Goal: Task Accomplishment & Management: Manage account settings

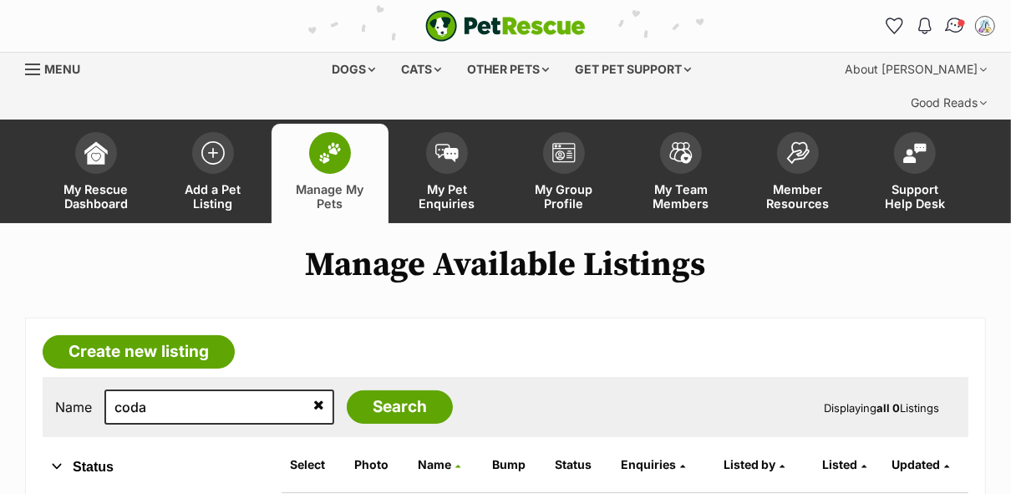
click at [956, 29] on img "Conversations" at bounding box center [955, 26] width 23 height 22
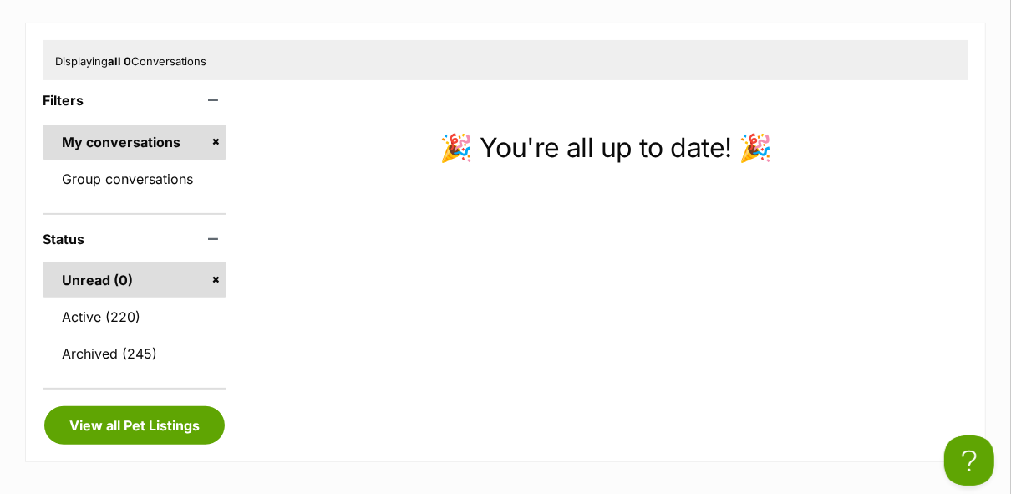
scroll to position [297, 0]
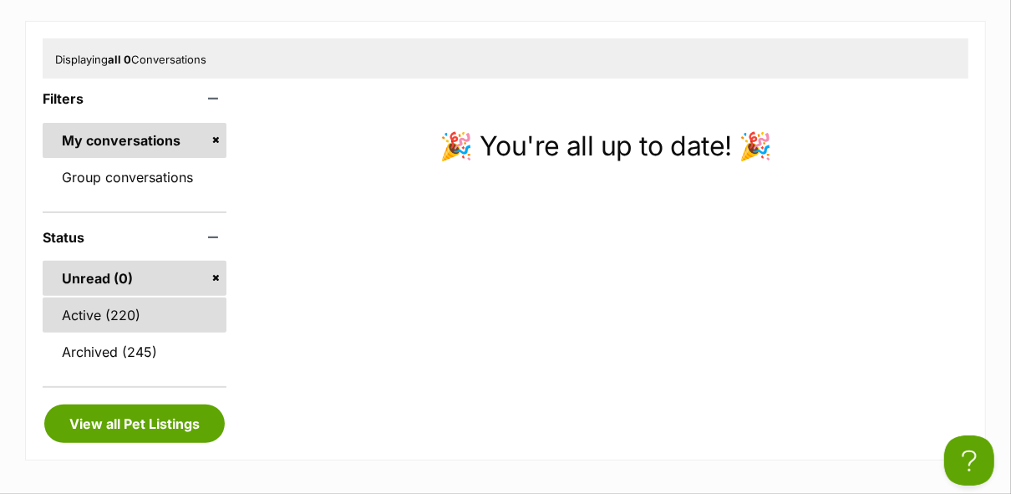
click at [161, 298] on link "Active (220)" at bounding box center [135, 315] width 184 height 35
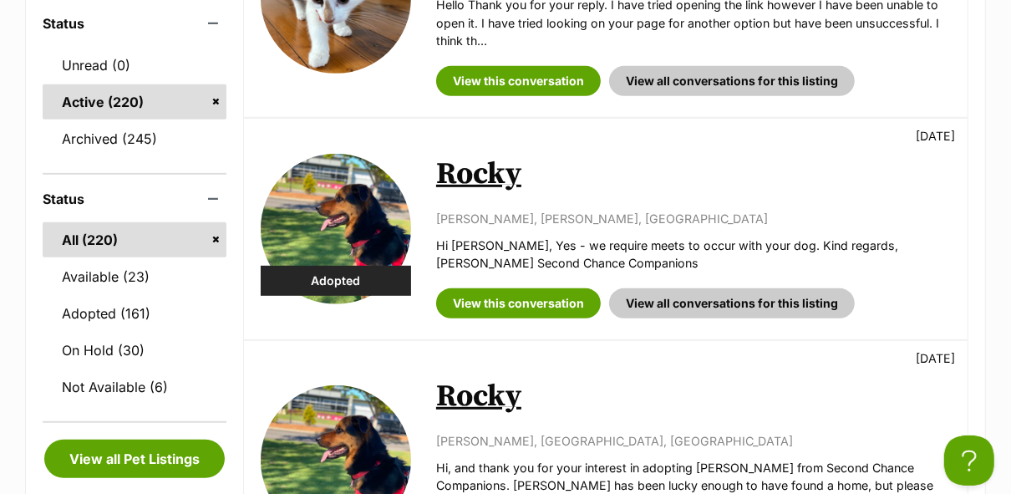
scroll to position [527, 0]
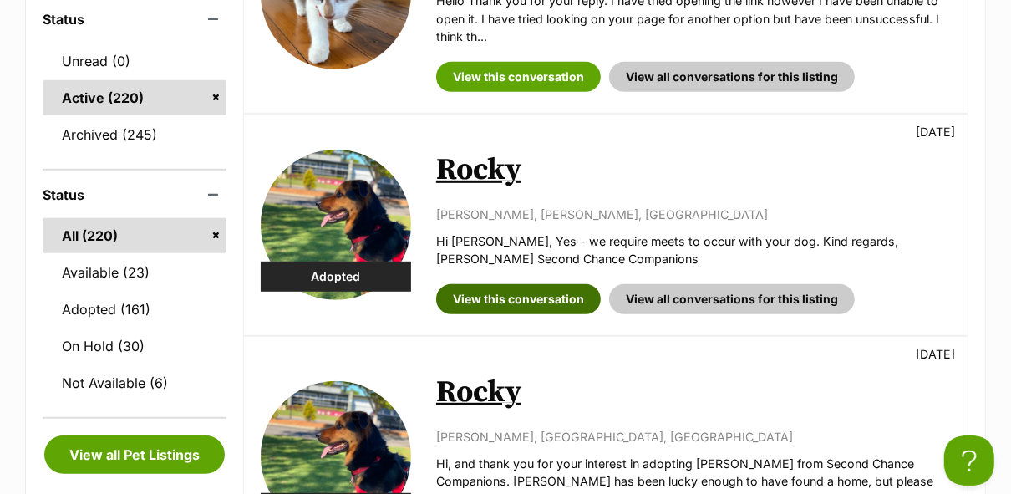
click at [536, 284] on link "View this conversation" at bounding box center [518, 299] width 165 height 30
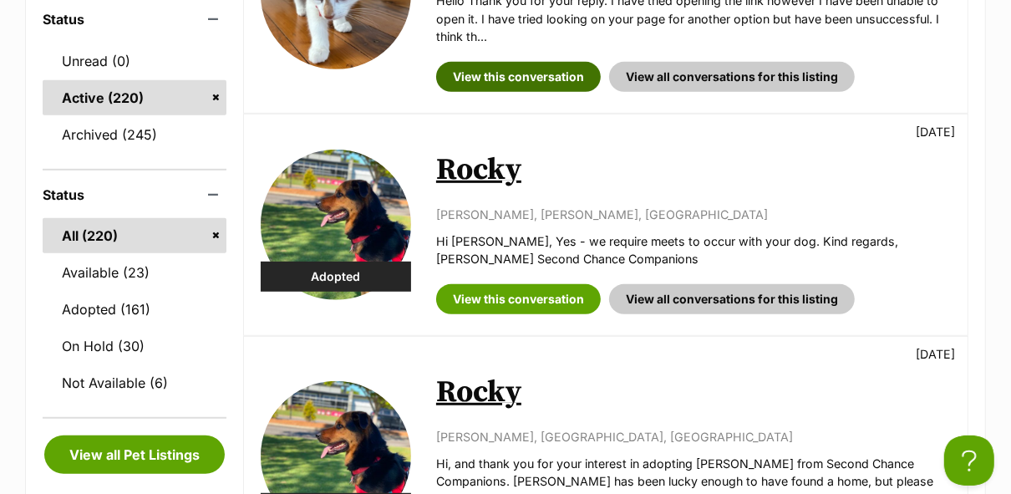
click at [512, 62] on link "View this conversation" at bounding box center [518, 77] width 165 height 30
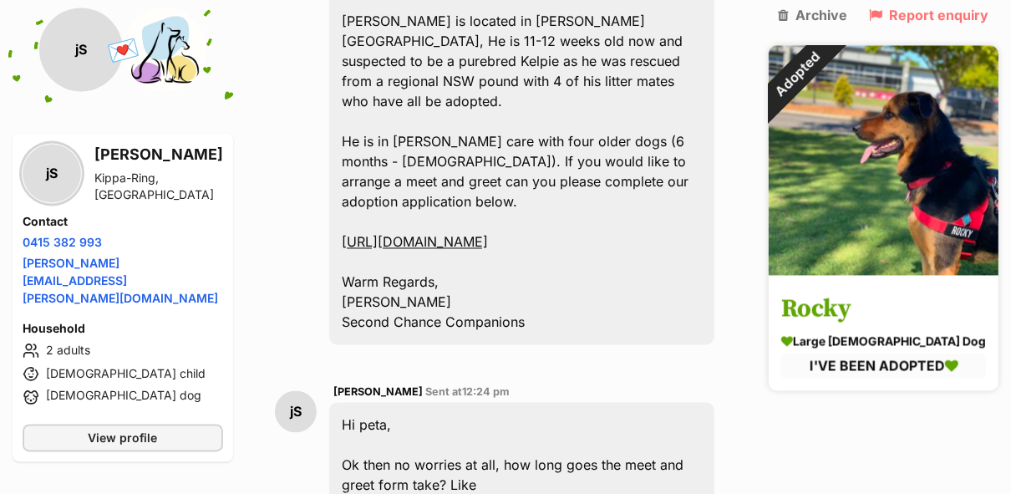
scroll to position [2116, 0]
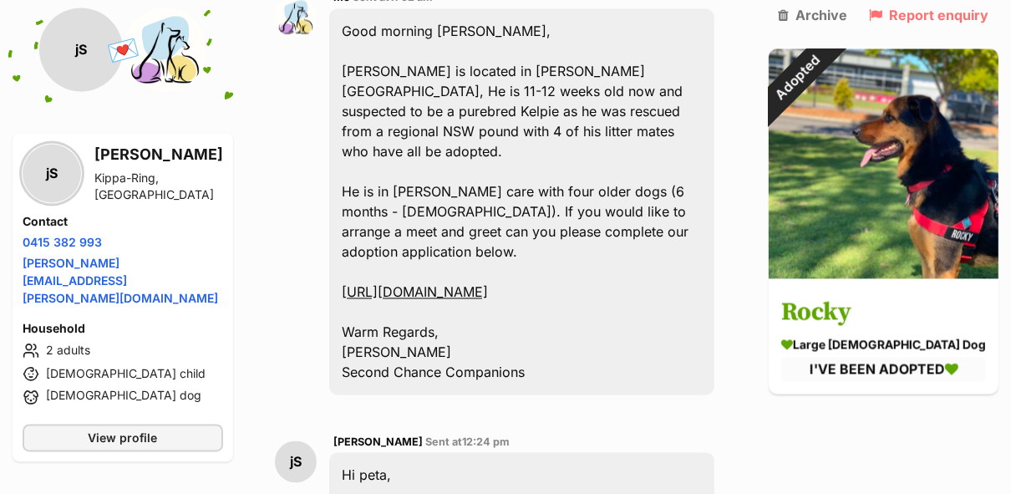
drag, startPoint x: 491, startPoint y: 257, endPoint x: 424, endPoint y: 236, distance: 70.1
click at [424, 236] on div "Good morning Jason, Dean is located in Logan Village, He is 11-12 weeks old now…" at bounding box center [521, 201] width 385 height 386
copy link "https://airtable.com/apppTCKA2q0GAV7oX/shrGQtjYtZyyRjFoR"
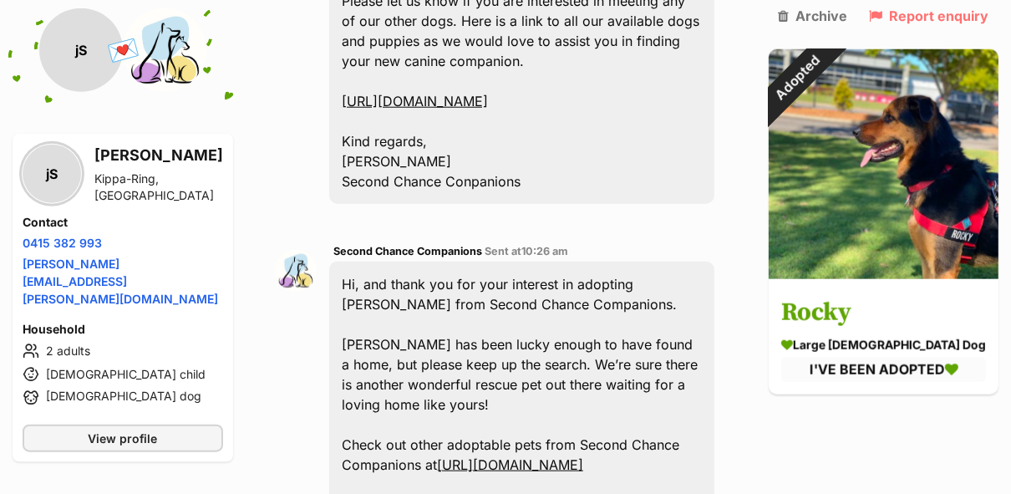
scroll to position [1111, 0]
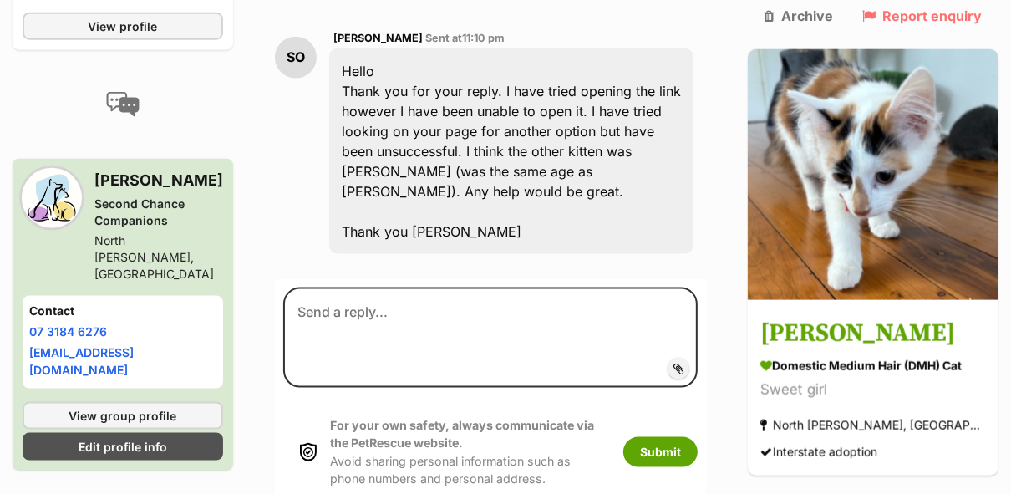
scroll to position [1389, 0]
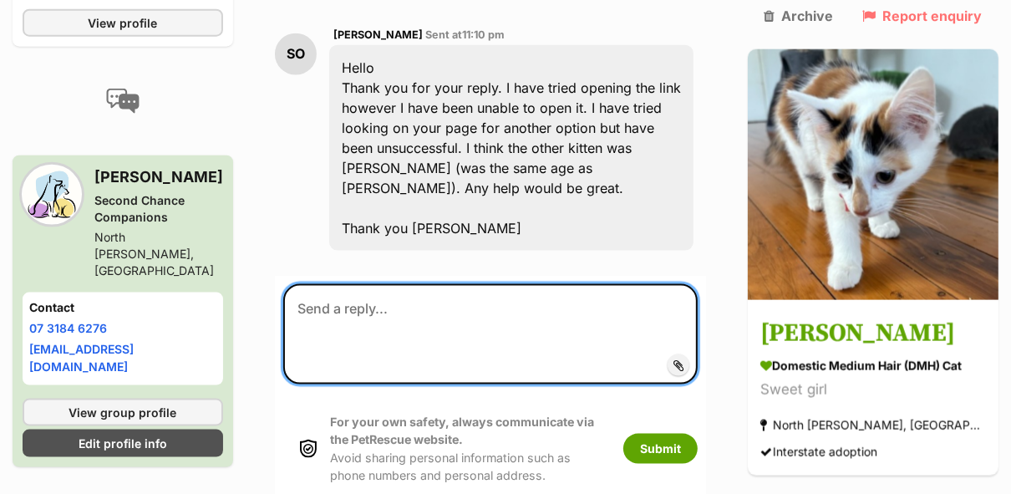
click at [454, 316] on textarea at bounding box center [490, 334] width 415 height 100
type textarea "H"
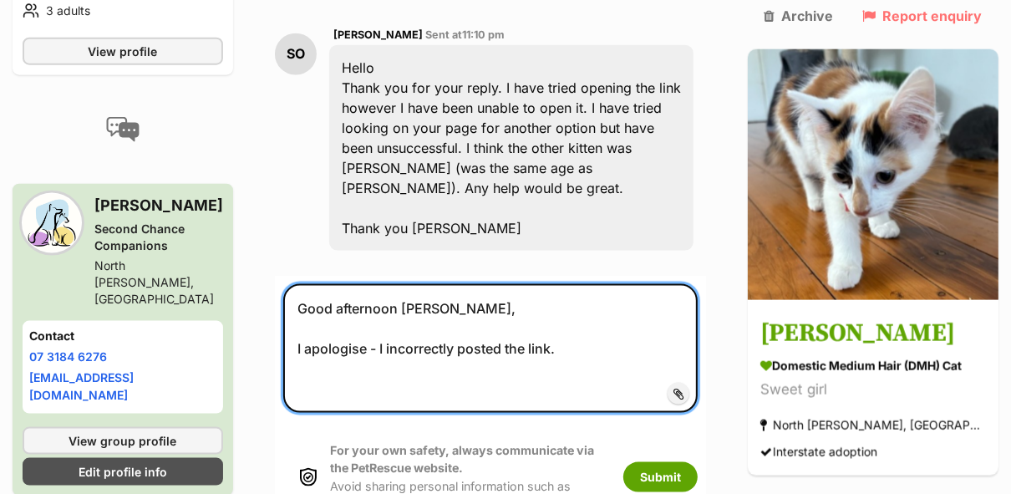
paste textarea "[URL][DOMAIN_NAME]"
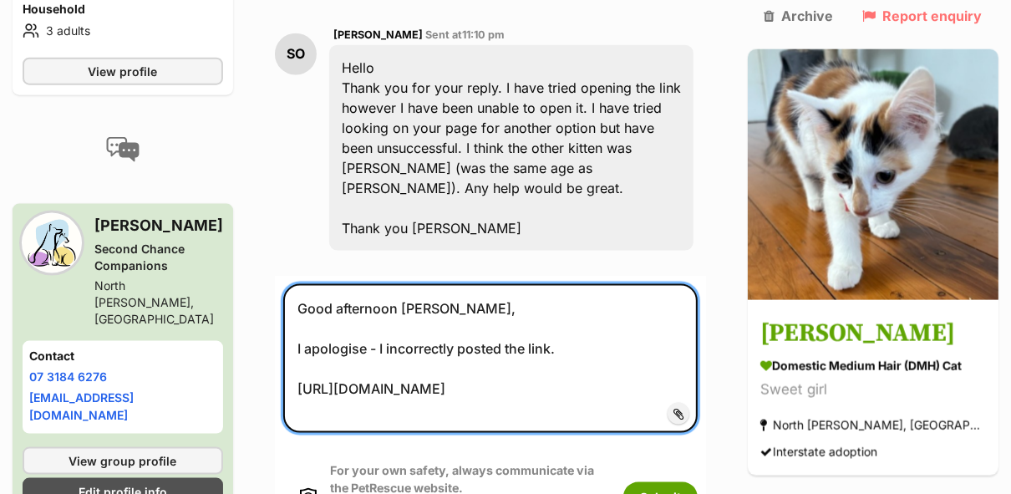
click at [661, 334] on textarea "Good afternoon Sue, I apologise - I incorrectly posted the link. https://airtab…" at bounding box center [490, 358] width 415 height 149
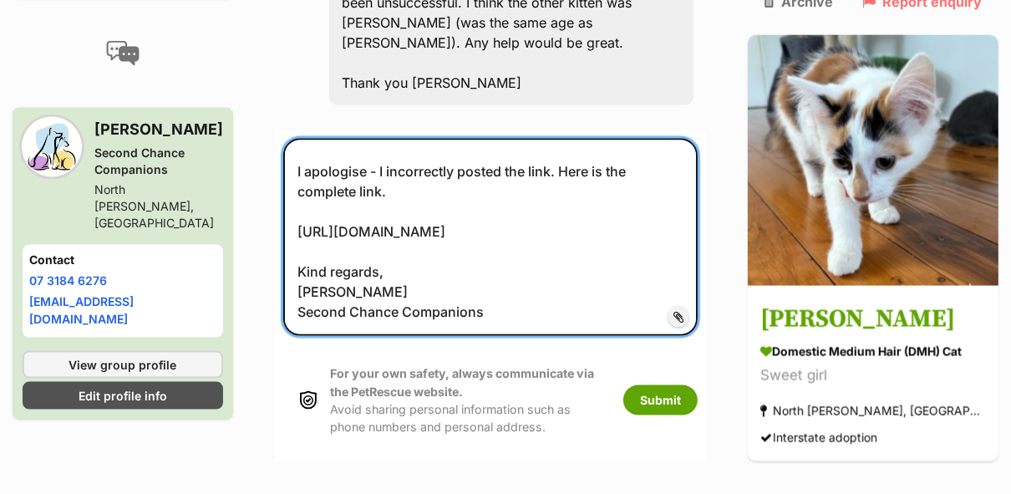
scroll to position [1524, 0]
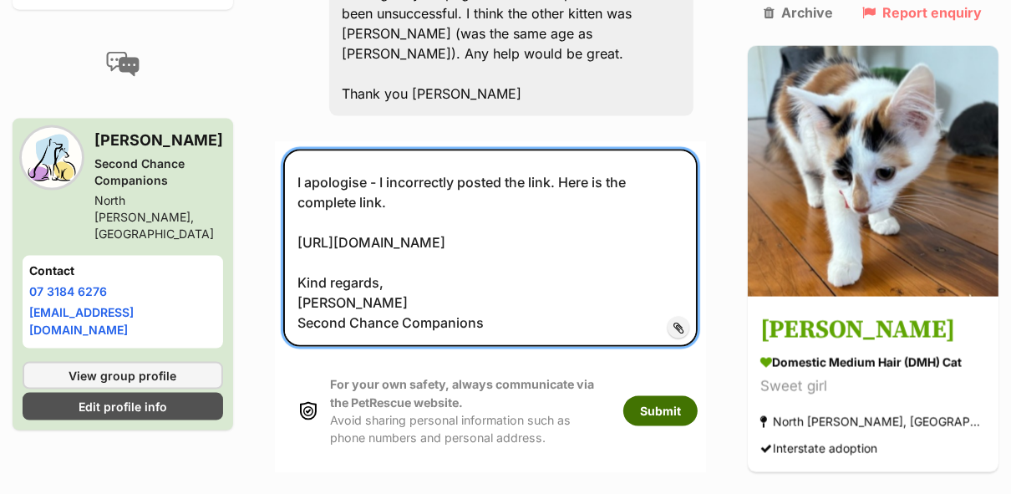
type textarea "Good afternoon Sue, I apologise - I incorrectly posted the link. Here is the co…"
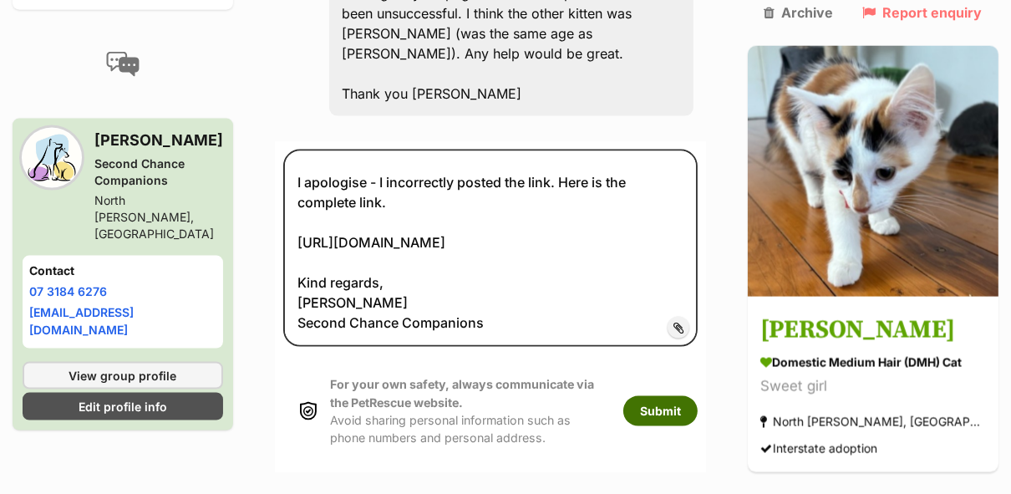
click at [676, 410] on button "Submit" at bounding box center [660, 411] width 74 height 30
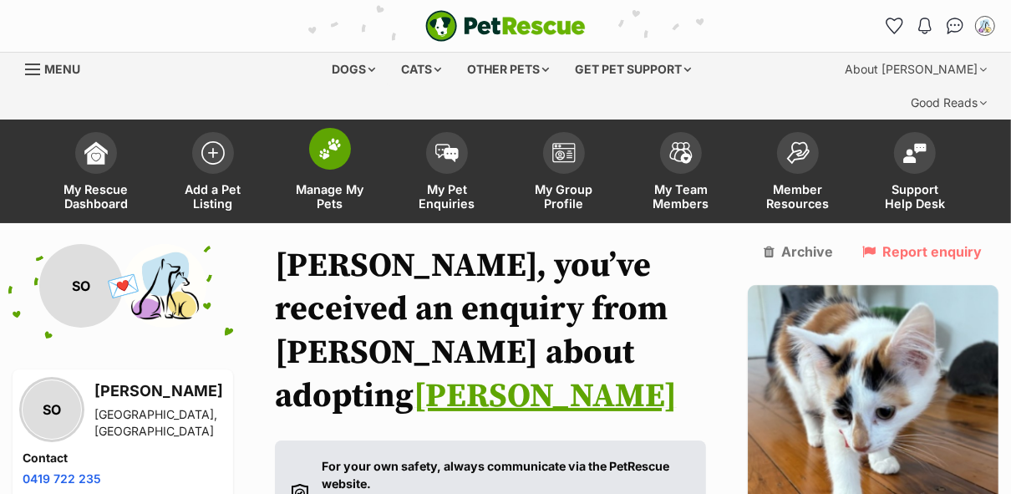
click at [310, 182] on span "Manage My Pets" at bounding box center [330, 196] width 75 height 28
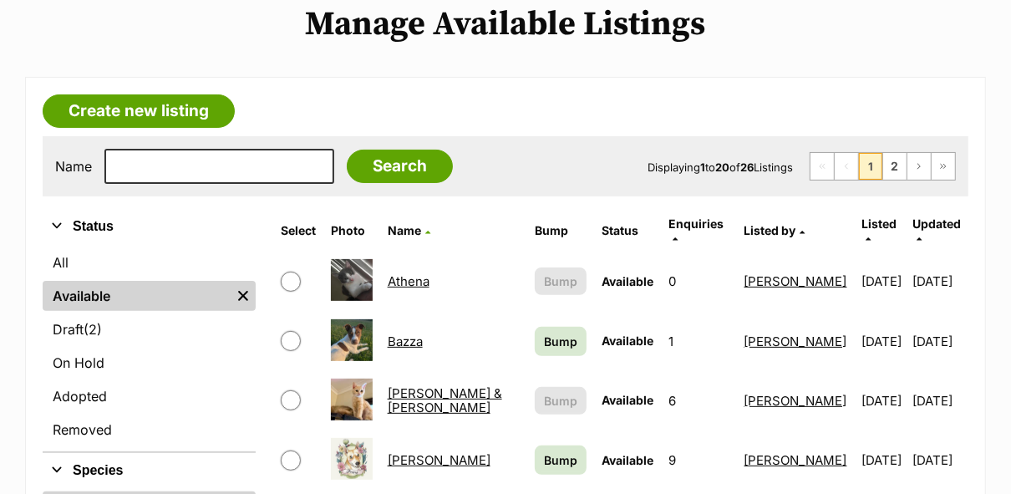
scroll to position [257, 0]
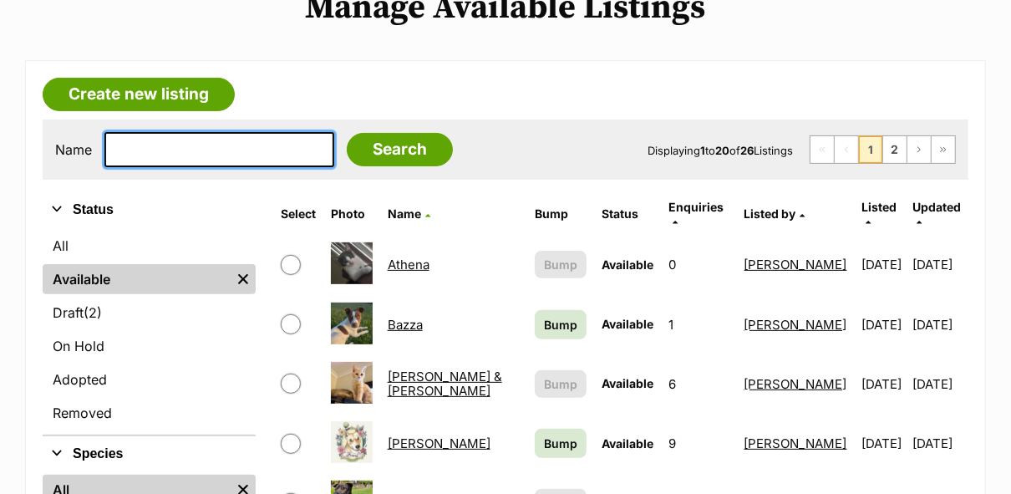
click at [214, 132] on input "text" at bounding box center [219, 149] width 230 height 35
type input "coda"
click at [347, 133] on input "Search" at bounding box center [400, 149] width 106 height 33
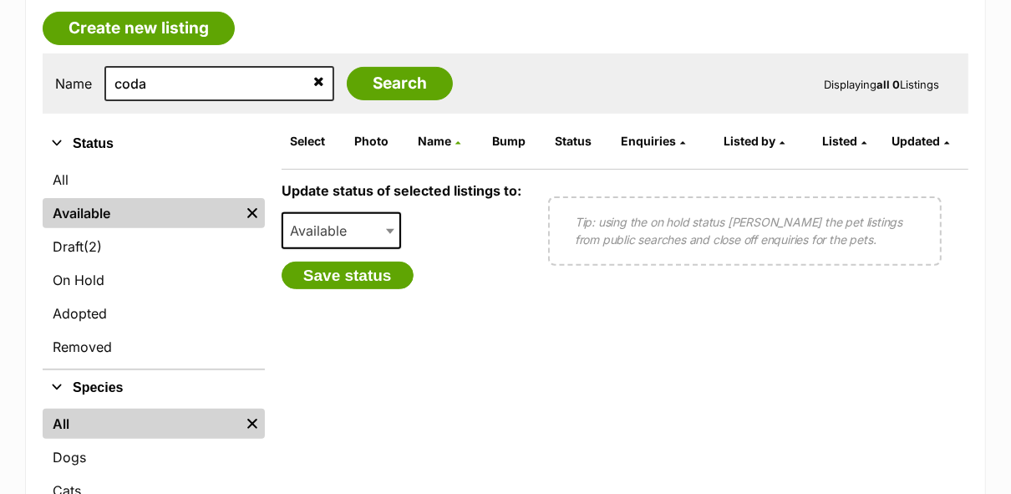
scroll to position [333, 0]
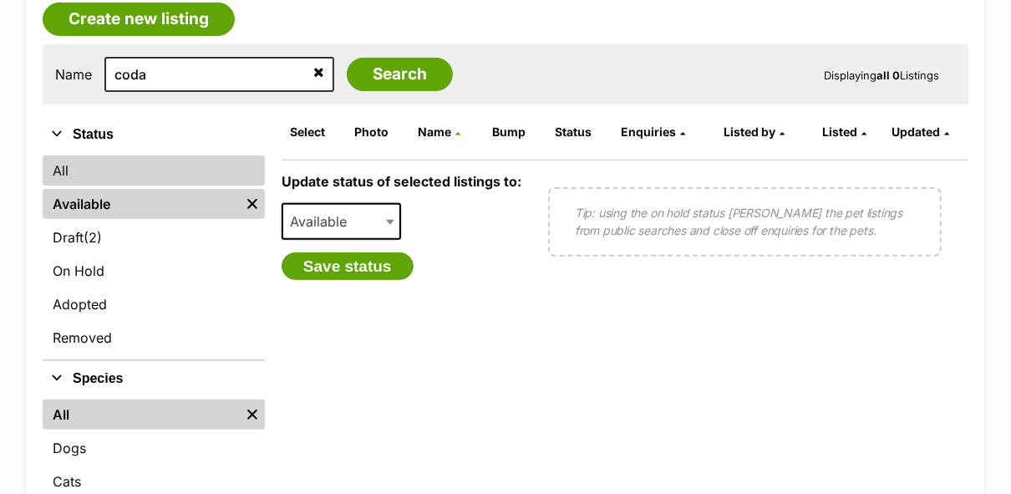
click at [95, 155] on link "All" at bounding box center [154, 170] width 222 height 30
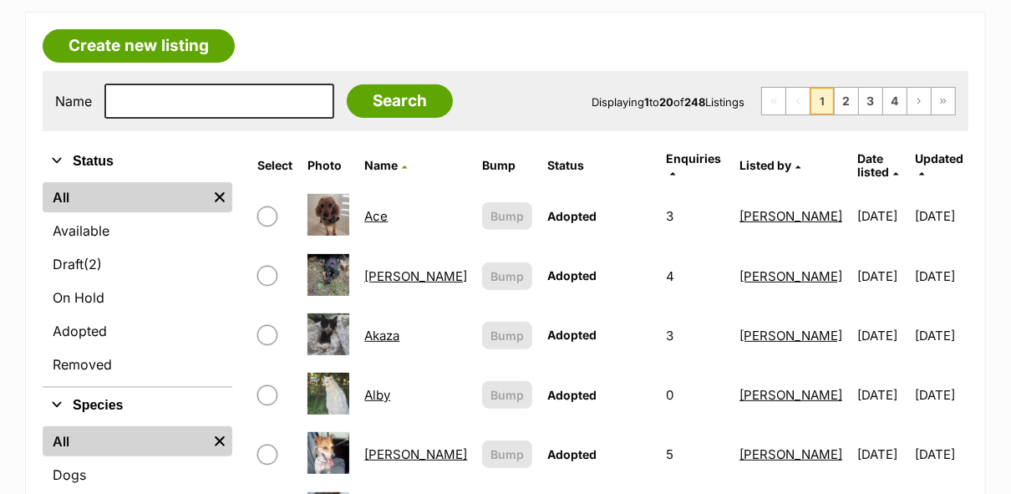
scroll to position [273, 0]
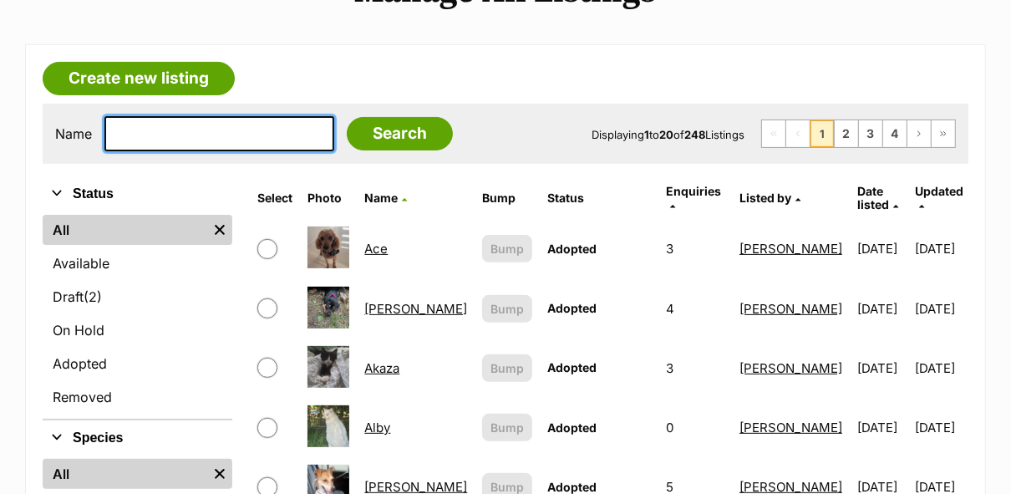
click at [212, 116] on input "text" at bounding box center [219, 133] width 230 height 35
type input "coda"
click at [347, 117] on input "Search" at bounding box center [400, 133] width 106 height 33
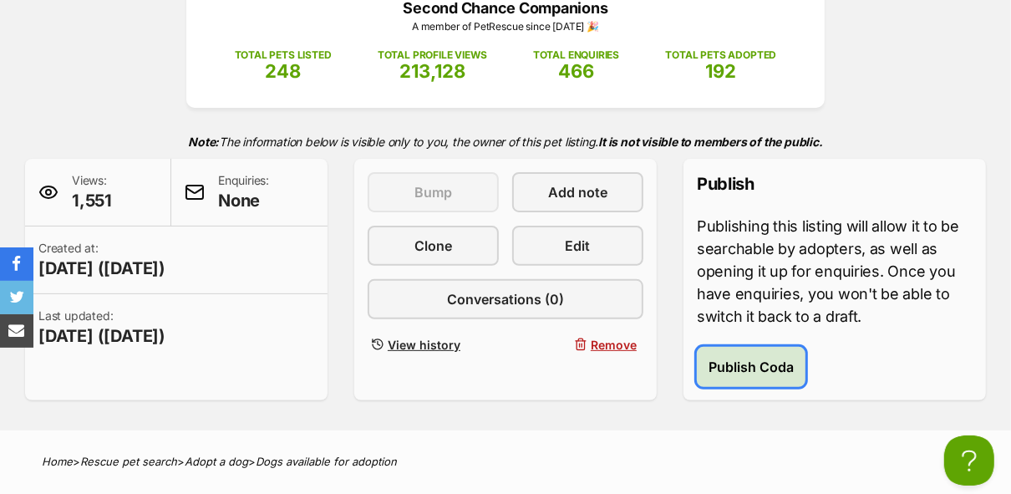
click at [774, 357] on span "Publish Coda" at bounding box center [751, 367] width 85 height 20
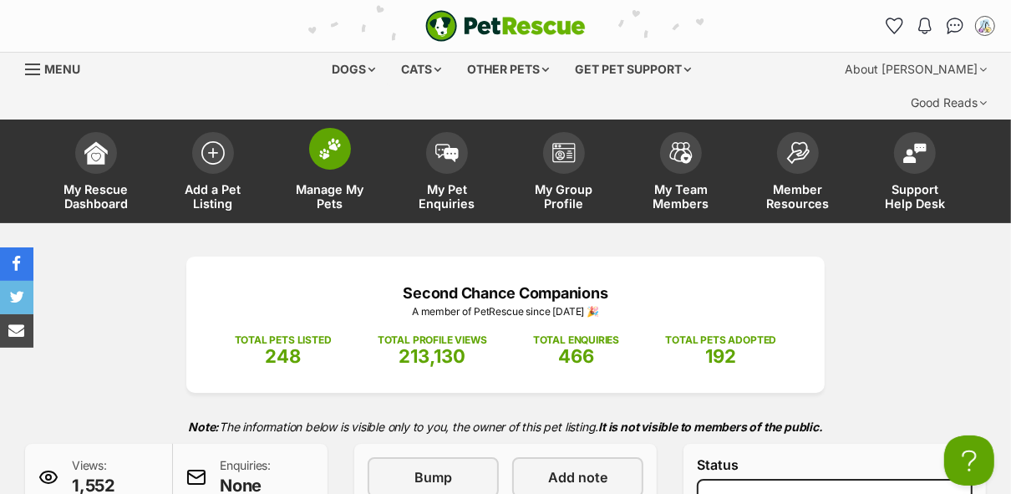
click at [344, 182] on span "Manage My Pets" at bounding box center [330, 196] width 75 height 28
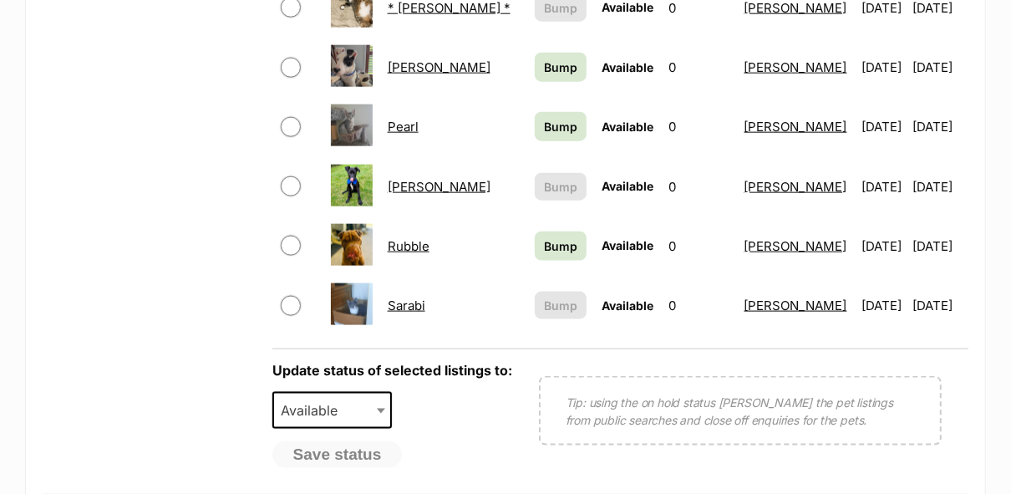
scroll to position [1344, 0]
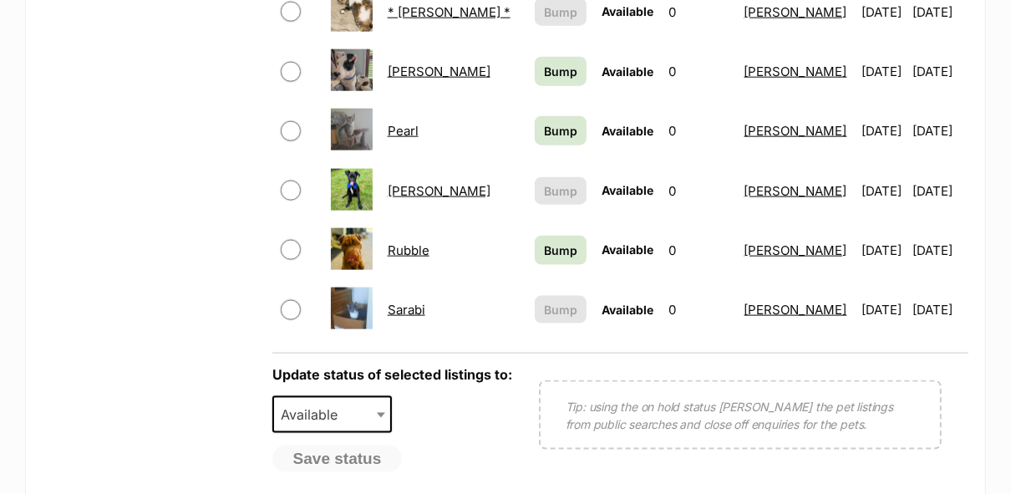
click at [391, 242] on link "Rubble" at bounding box center [409, 250] width 42 height 16
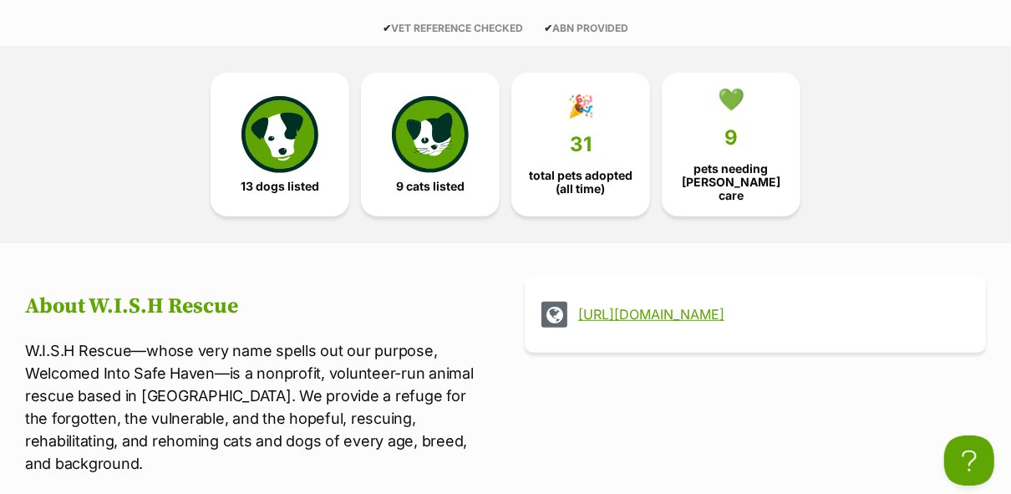
scroll to position [504, 0]
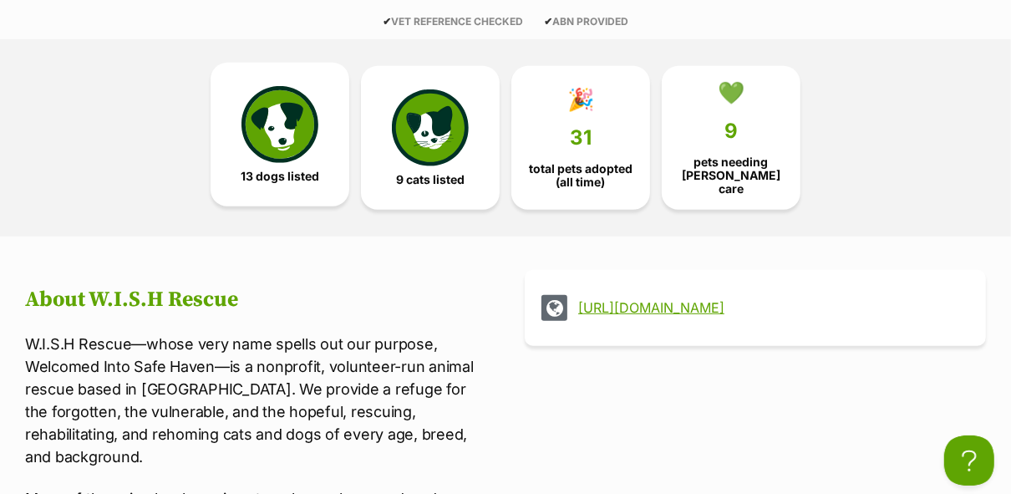
click at [304, 170] on span "13 dogs listed" at bounding box center [280, 176] width 79 height 13
